Goal: Download file/media

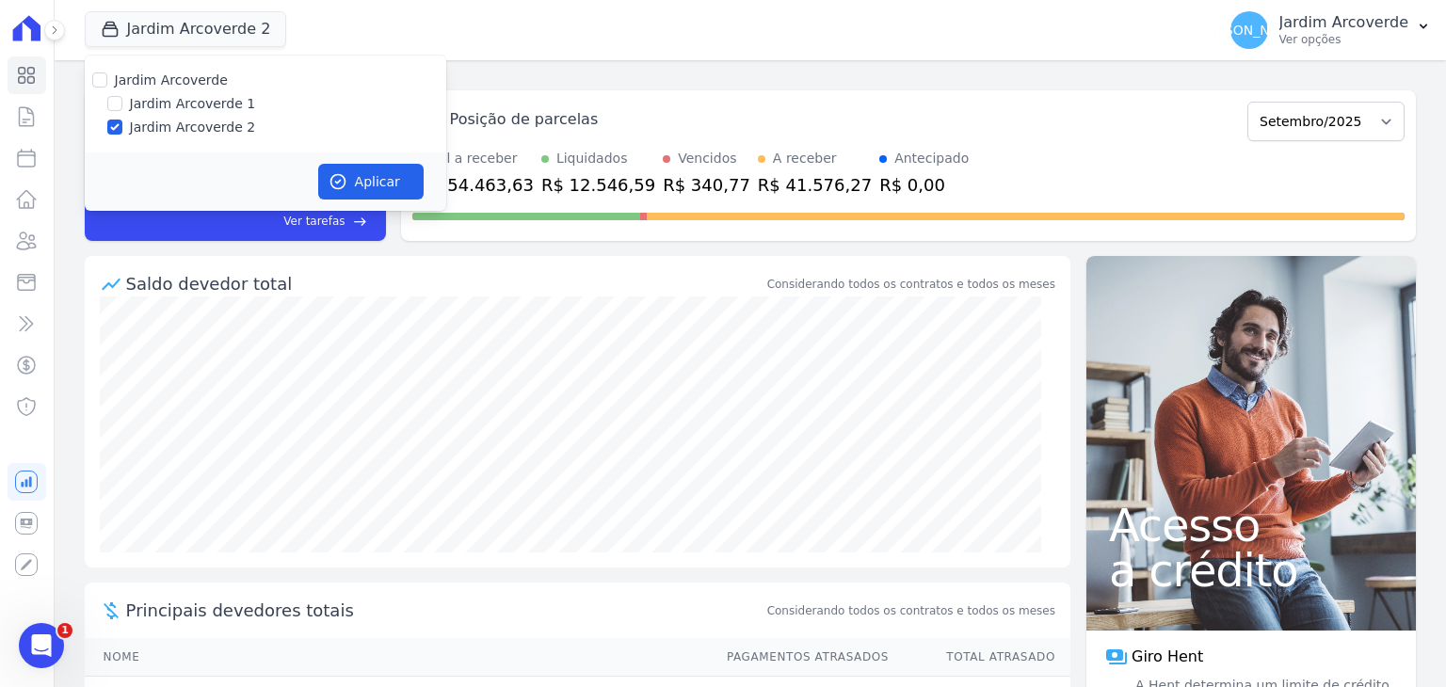
click at [181, 108] on label "Jardim Arcoverde 1" at bounding box center [193, 104] width 126 height 20
click at [122, 108] on input "Jardim Arcoverde 1" at bounding box center [114, 103] width 15 height 15
checkbox input "true"
click at [396, 177] on button "Aplicar" at bounding box center [370, 182] width 105 height 36
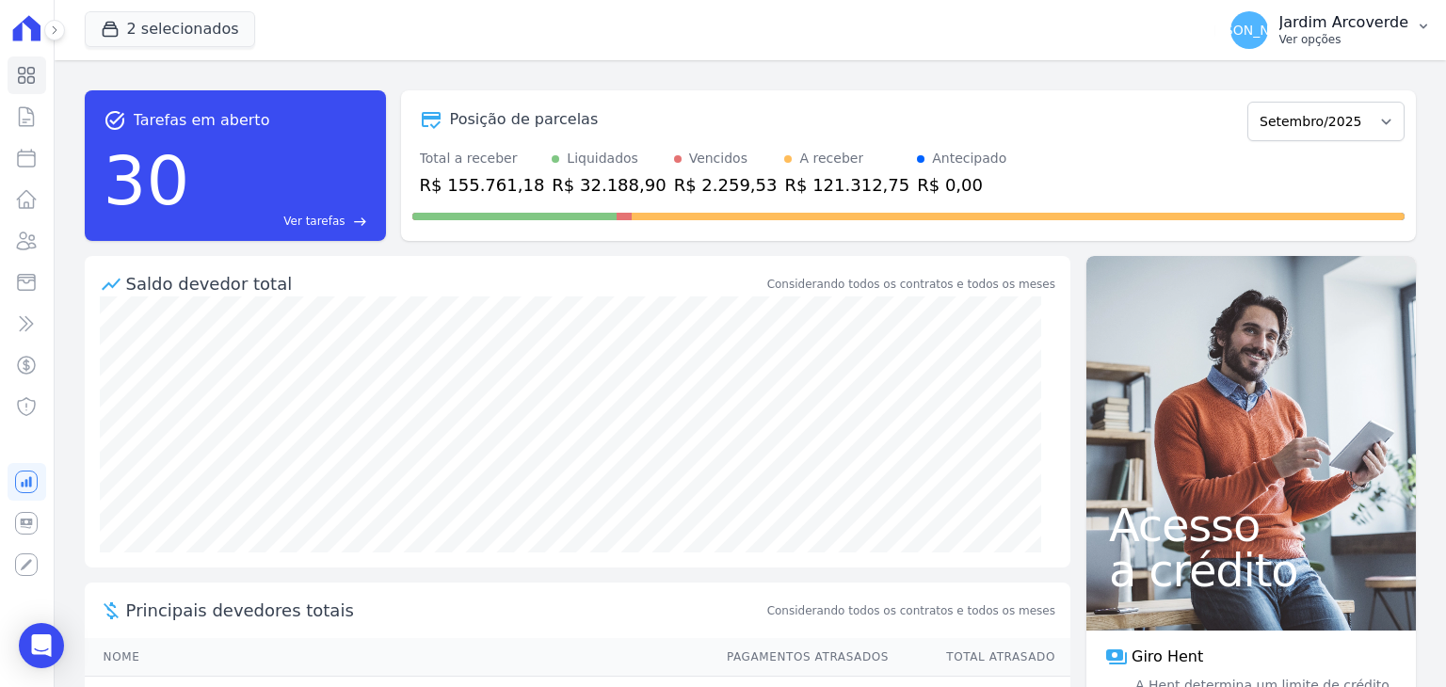
click at [1323, 47] on div "[PERSON_NAME][GEOGRAPHIC_DATA] Ver opções" at bounding box center [1320, 30] width 178 height 38
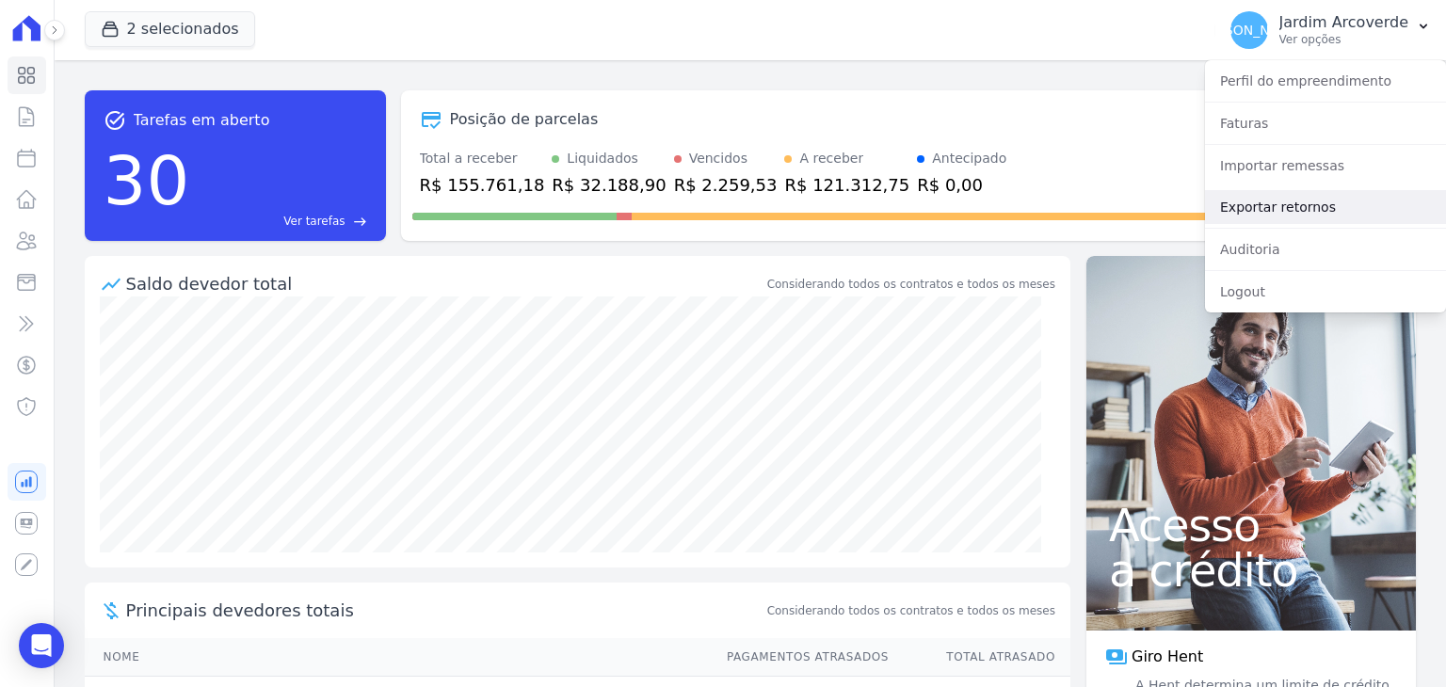
click at [1424, 218] on link "Exportar retornos" at bounding box center [1325, 207] width 241 height 34
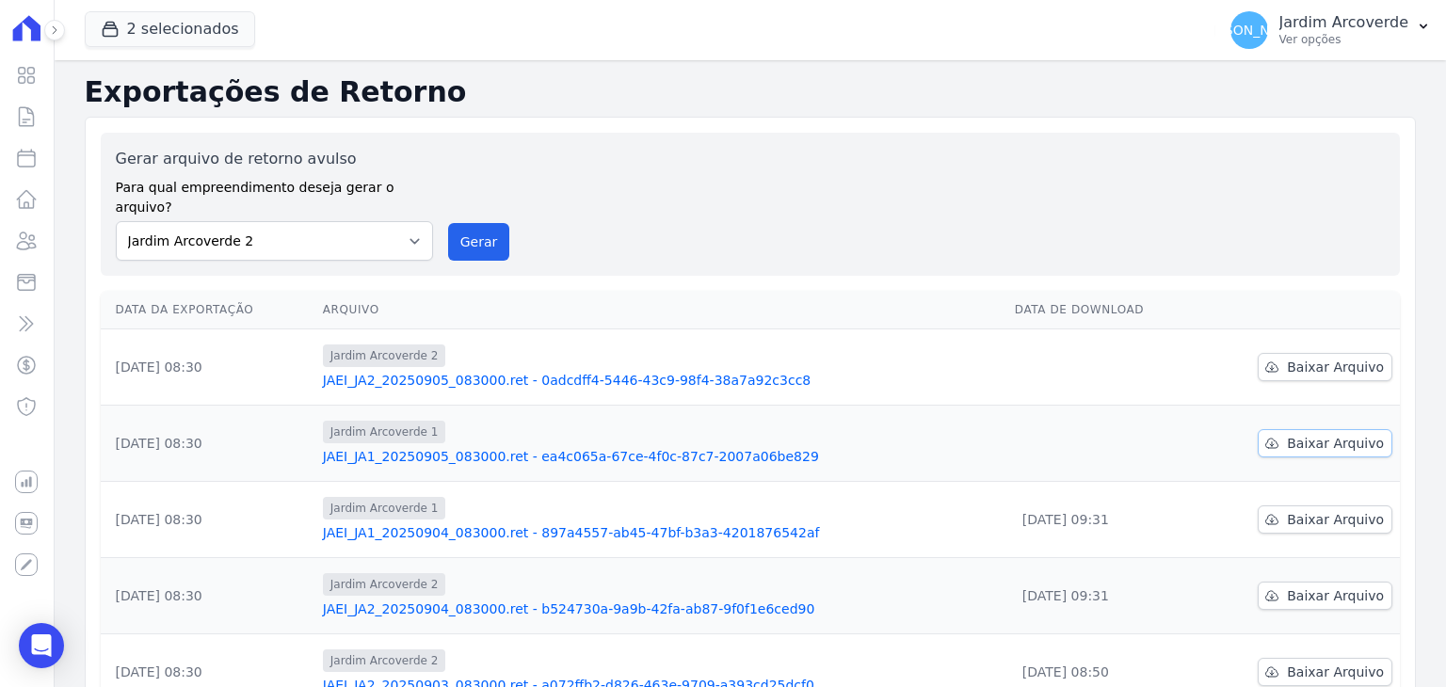
click at [1340, 434] on span "Baixar Arquivo" at bounding box center [1335, 443] width 97 height 19
click at [1337, 358] on span "Baixar Arquivo" at bounding box center [1335, 367] width 97 height 19
